Goal: Task Accomplishment & Management: Manage account settings

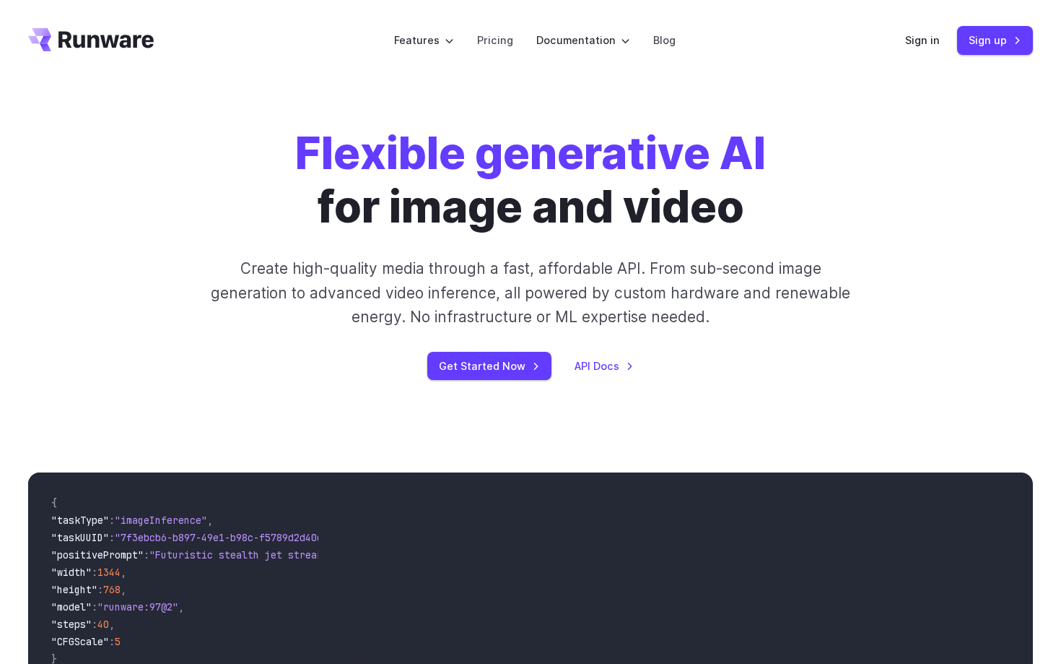
click at [906, 50] on header "Features Tasks Image generation Video generation Sonic Inference Engine™ Models…" at bounding box center [531, 40] width 1040 height 81
click at [913, 47] on link "Sign in" at bounding box center [922, 40] width 35 height 17
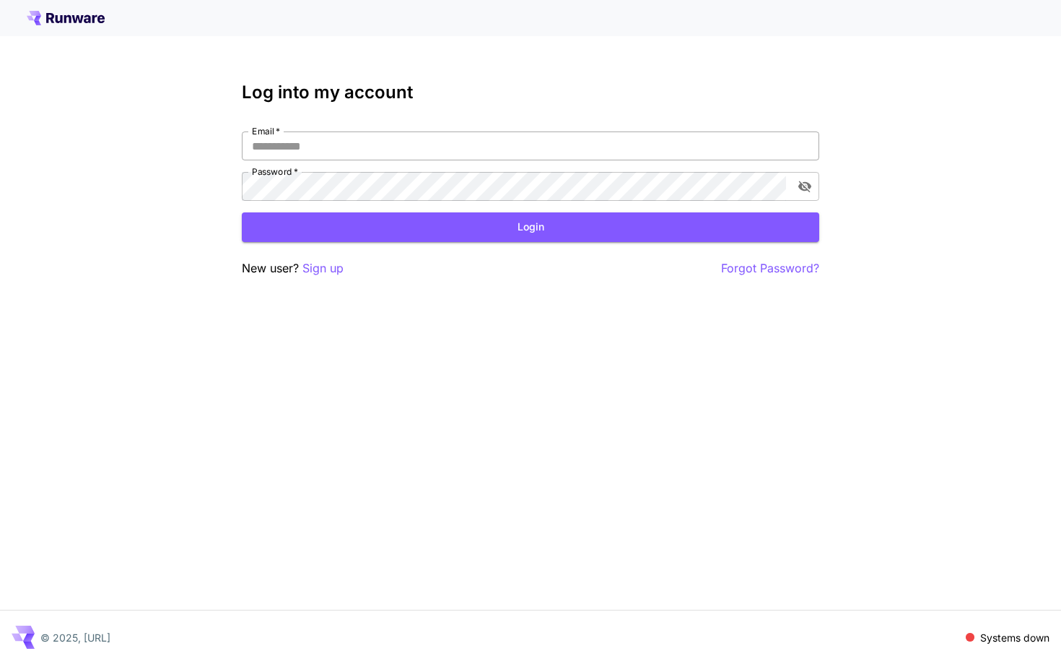
click at [485, 140] on input "Email   *" at bounding box center [531, 145] width 578 height 29
type input "**********"
click at [412, 240] on button "Login" at bounding box center [531, 227] width 578 height 30
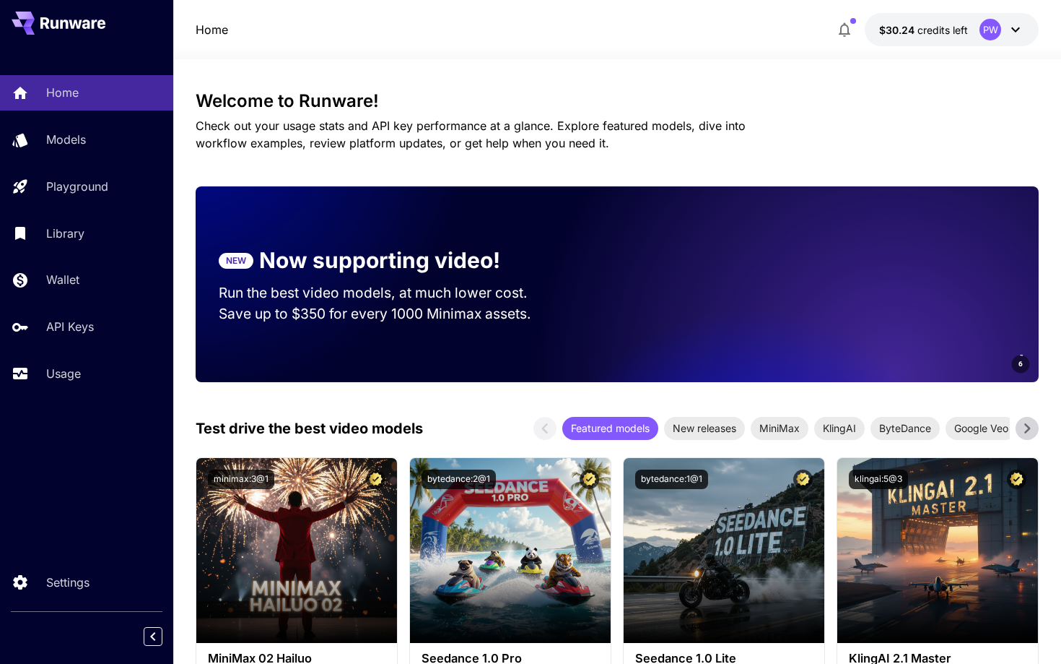
click at [851, 40] on button "button" at bounding box center [844, 29] width 29 height 29
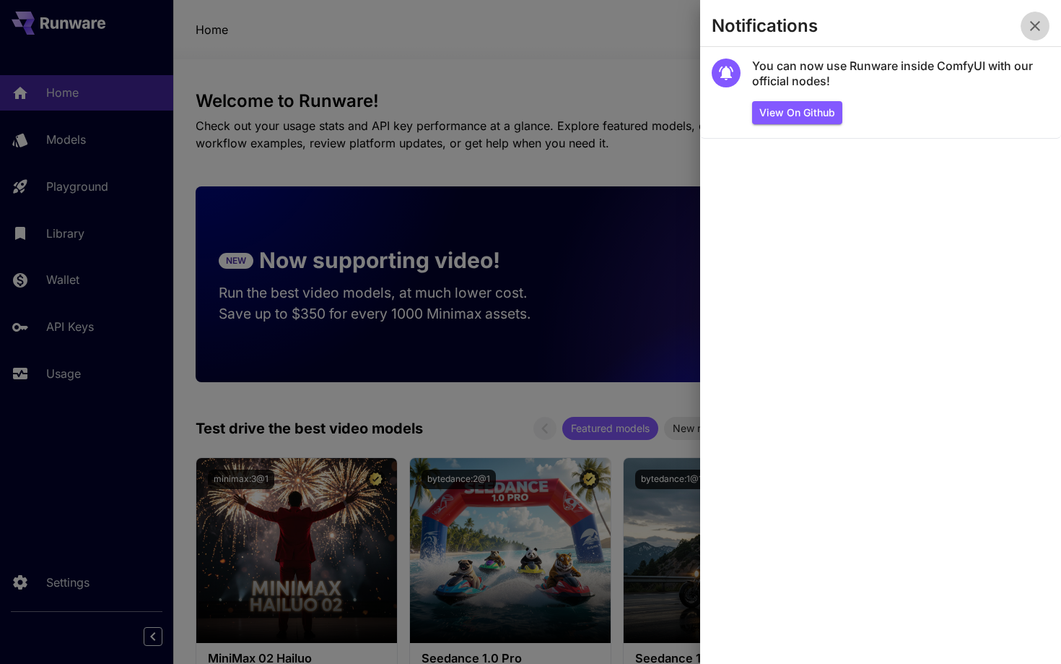
click at [1037, 35] on button "button" at bounding box center [1035, 26] width 29 height 29
